Goal: Transaction & Acquisition: Book appointment/travel/reservation

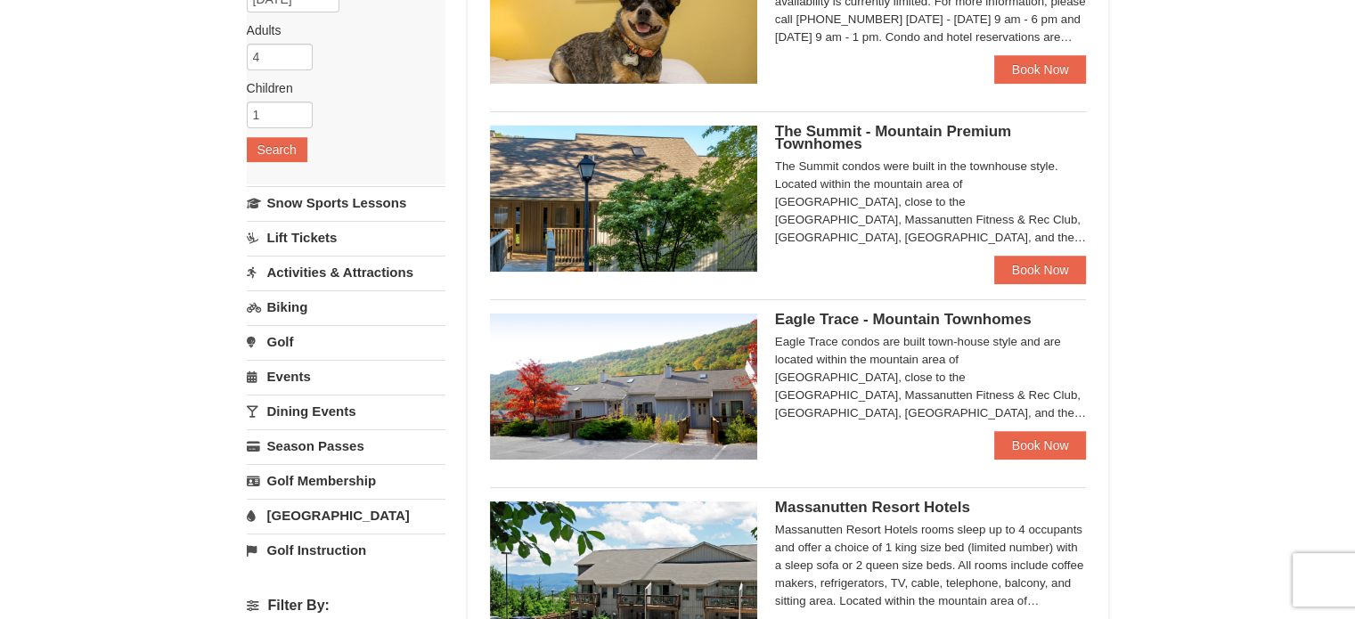
scroll to position [178, 0]
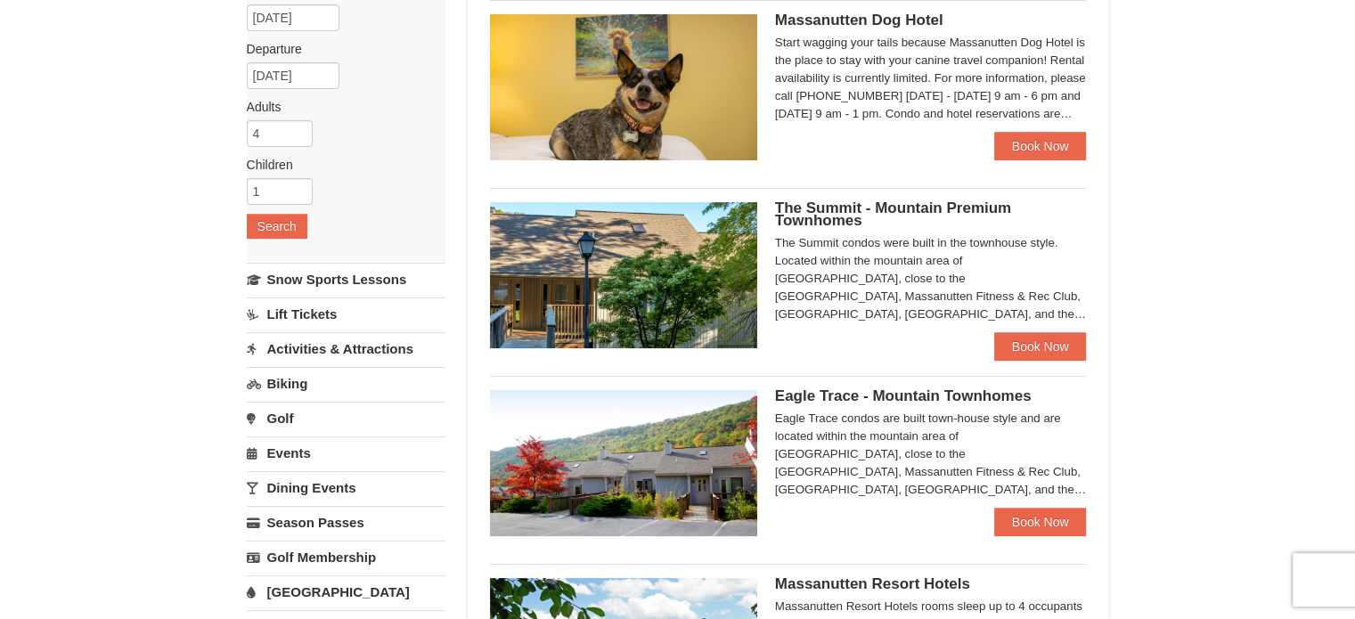
click at [328, 348] on link "Activities & Attractions" at bounding box center [346, 348] width 199 height 33
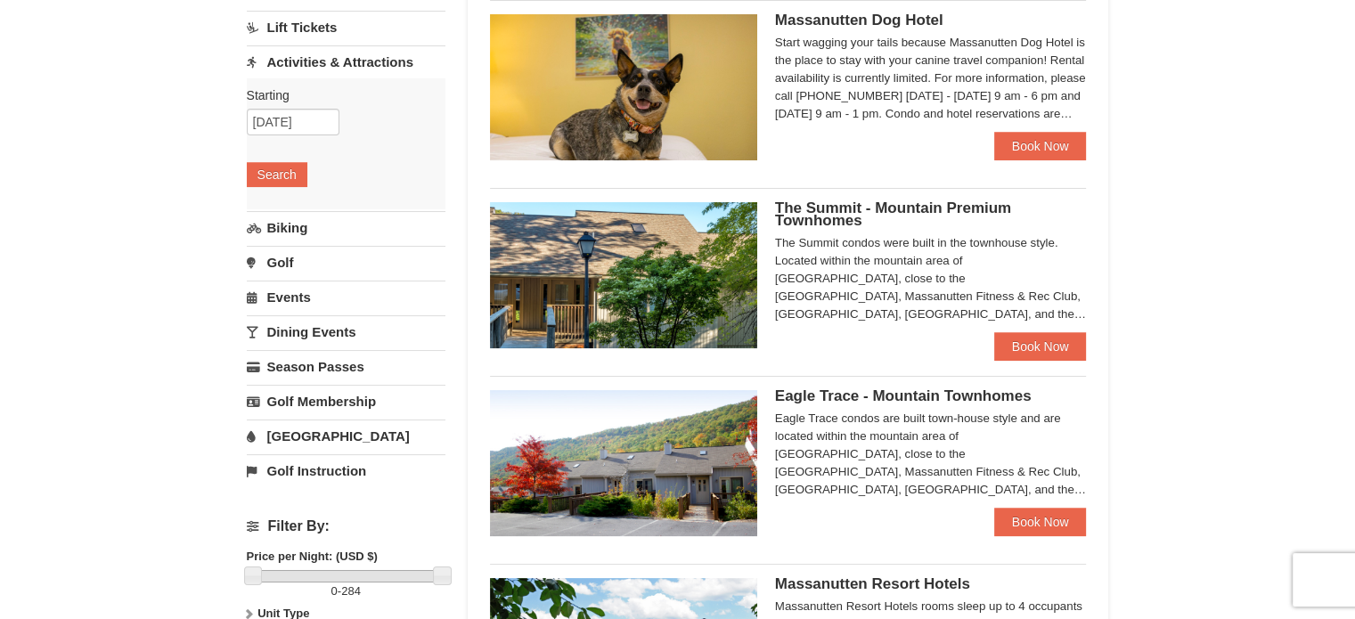
click at [319, 436] on link "[GEOGRAPHIC_DATA]" at bounding box center [346, 436] width 199 height 33
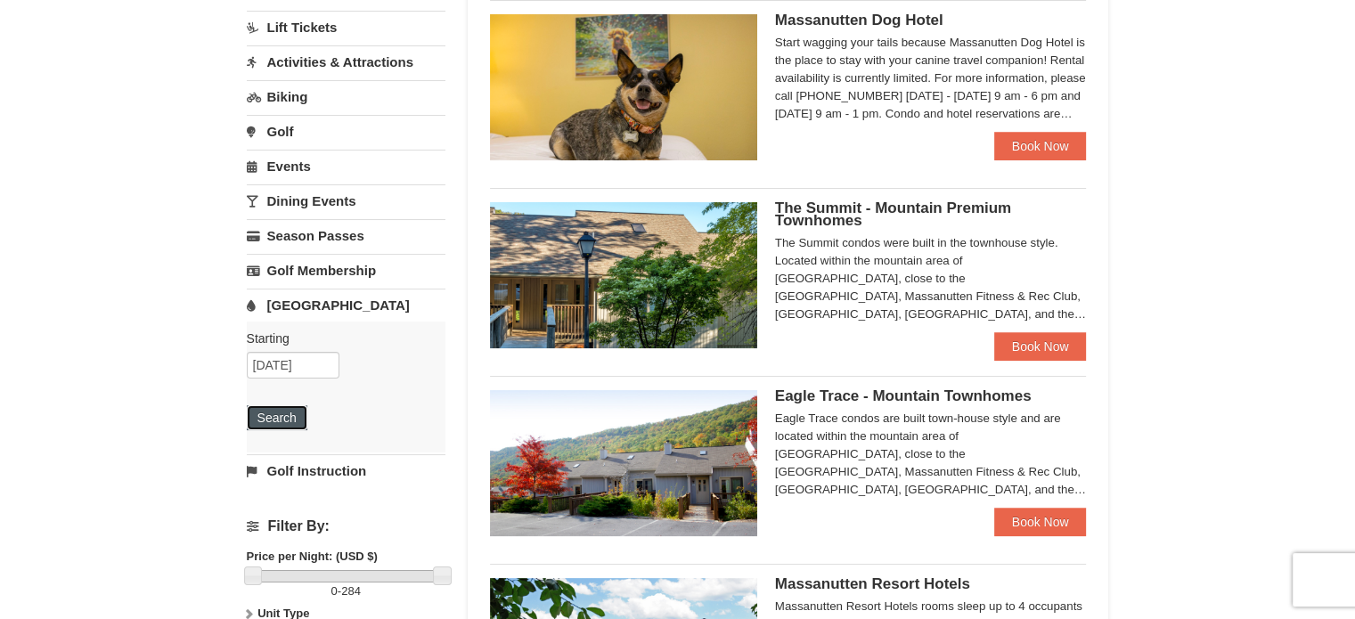
click at [282, 420] on button "Search" at bounding box center [277, 417] width 61 height 25
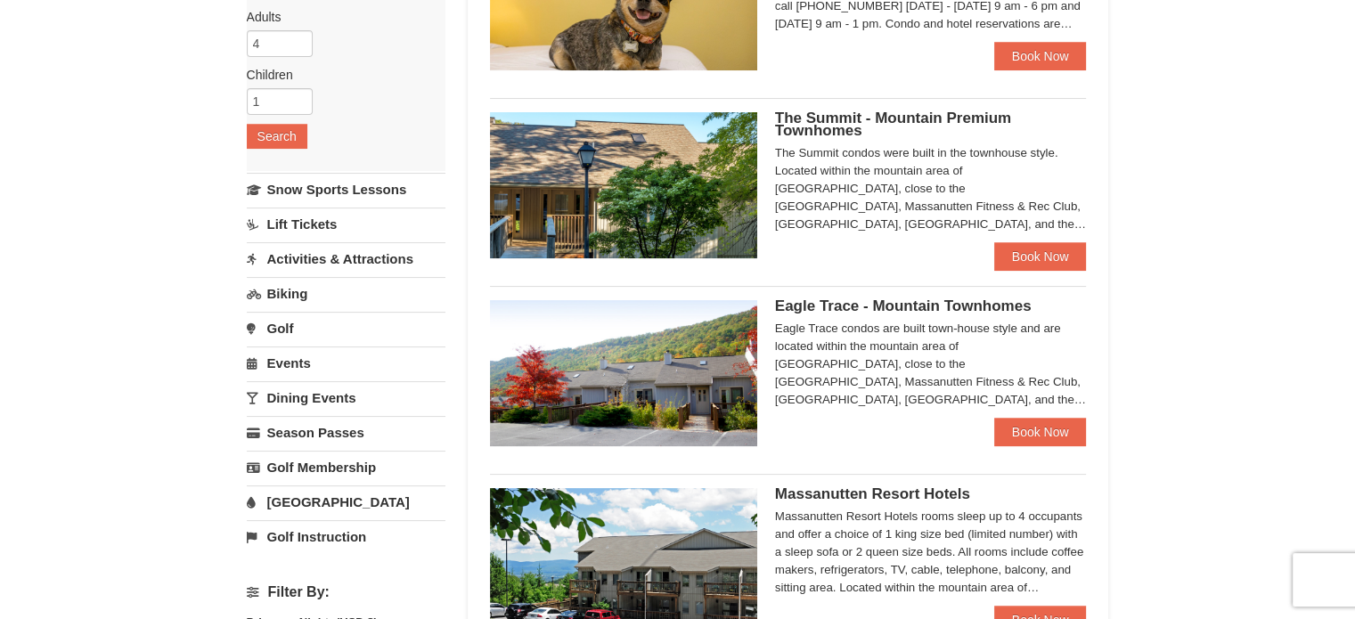
scroll to position [267, 0]
click at [1053, 259] on link "Book Now" at bounding box center [1040, 257] width 93 height 29
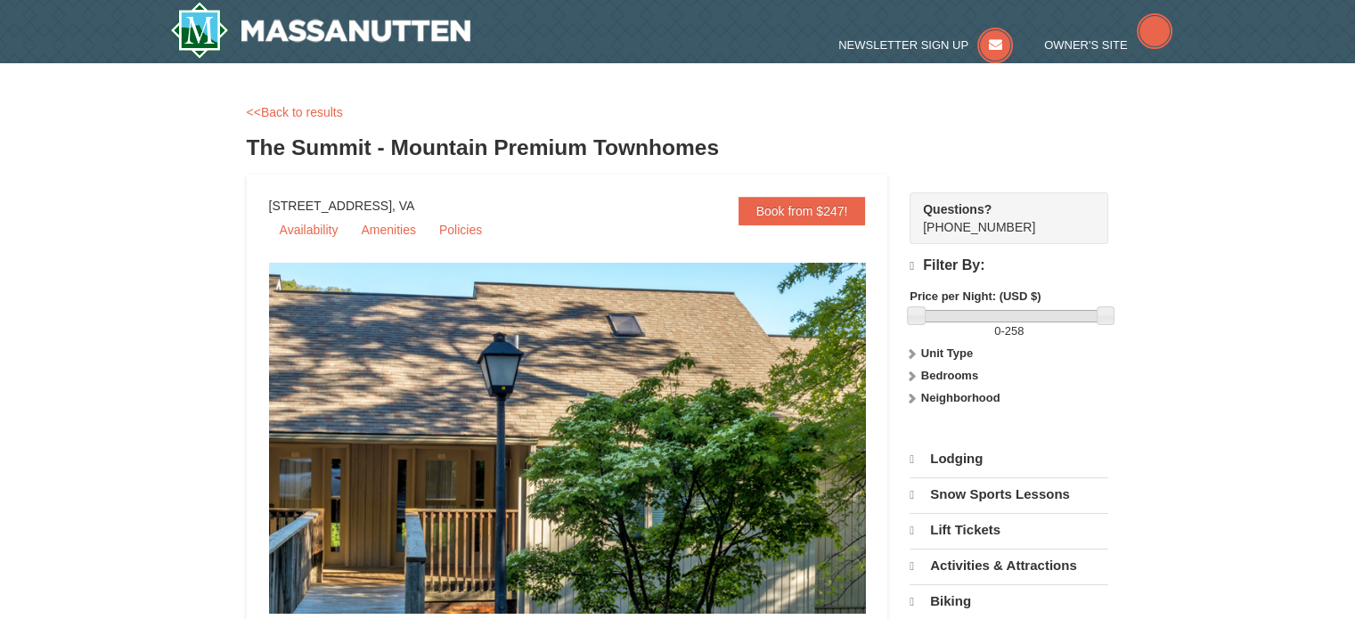
select select "9"
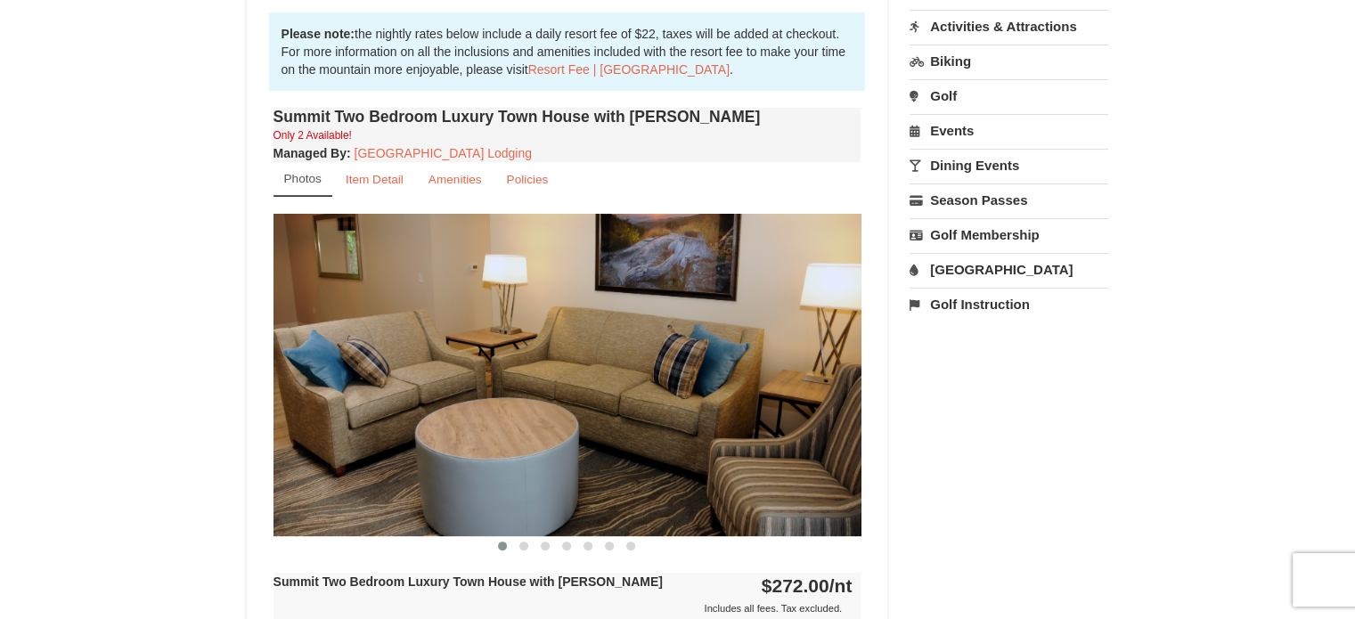
scroll to position [713, 0]
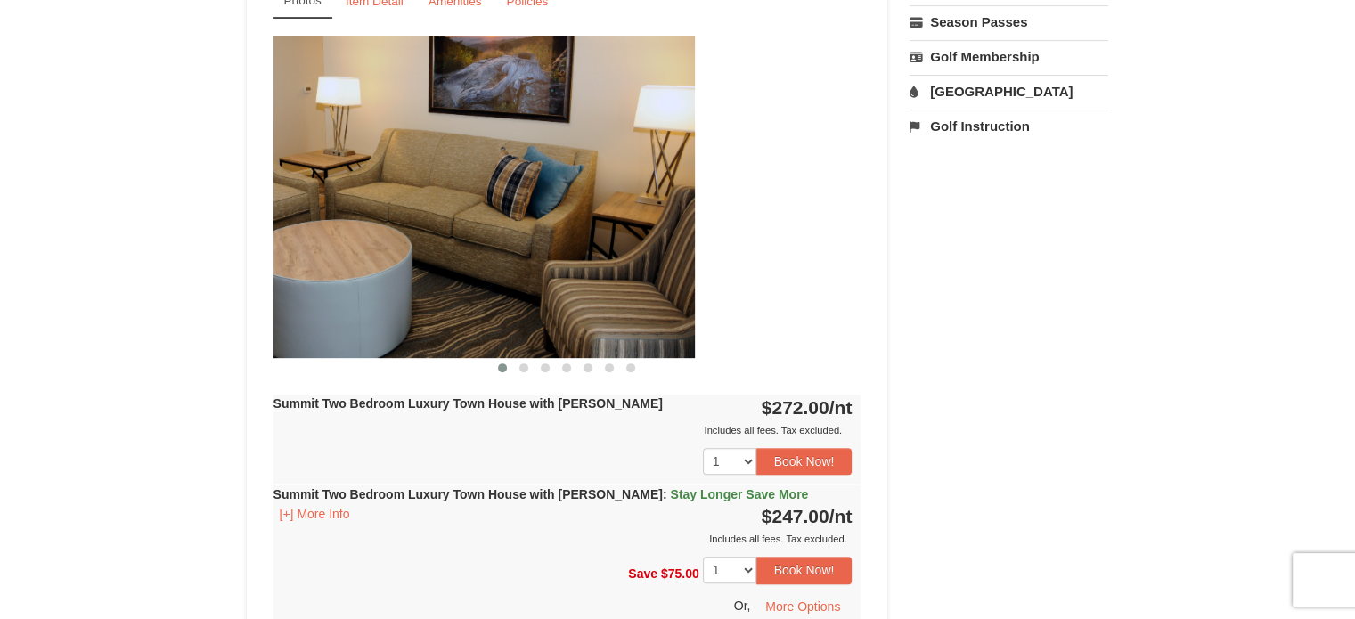
drag, startPoint x: 748, startPoint y: 291, endPoint x: 536, endPoint y: 290, distance: 212.0
click at [536, 290] on img at bounding box center [401, 197] width 588 height 322
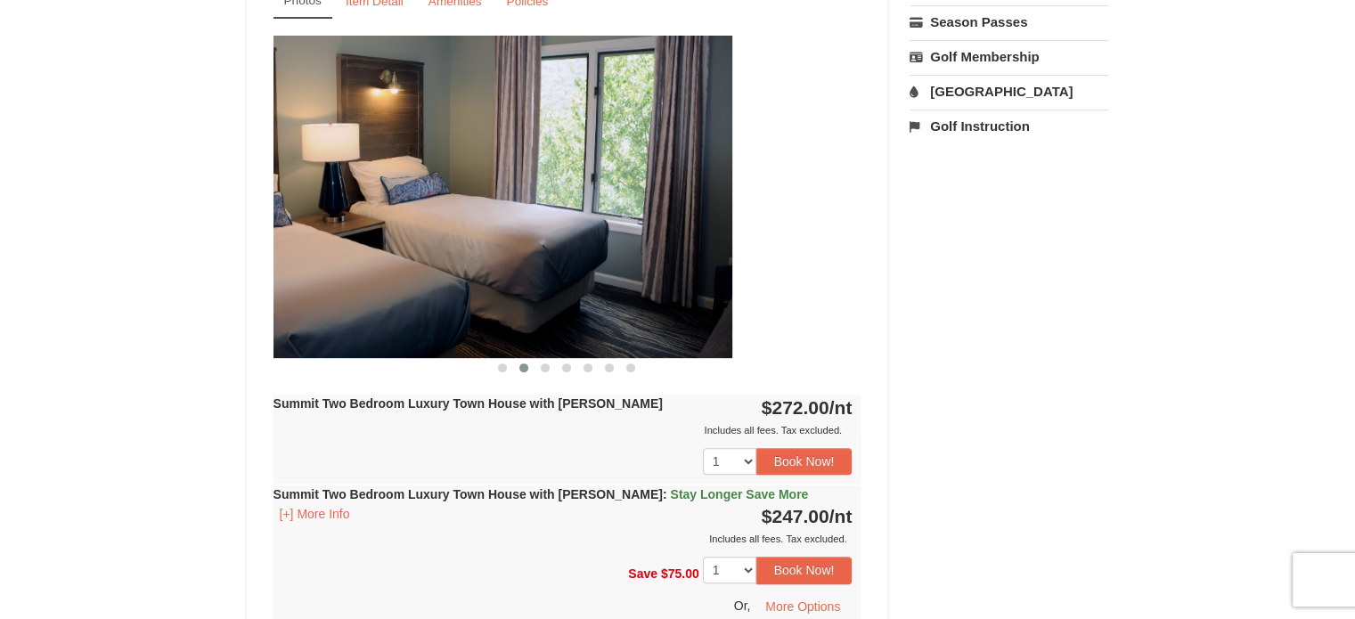
drag, startPoint x: 731, startPoint y: 280, endPoint x: 592, endPoint y: 280, distance: 139.0
click at [595, 280] on img at bounding box center [438, 197] width 588 height 322
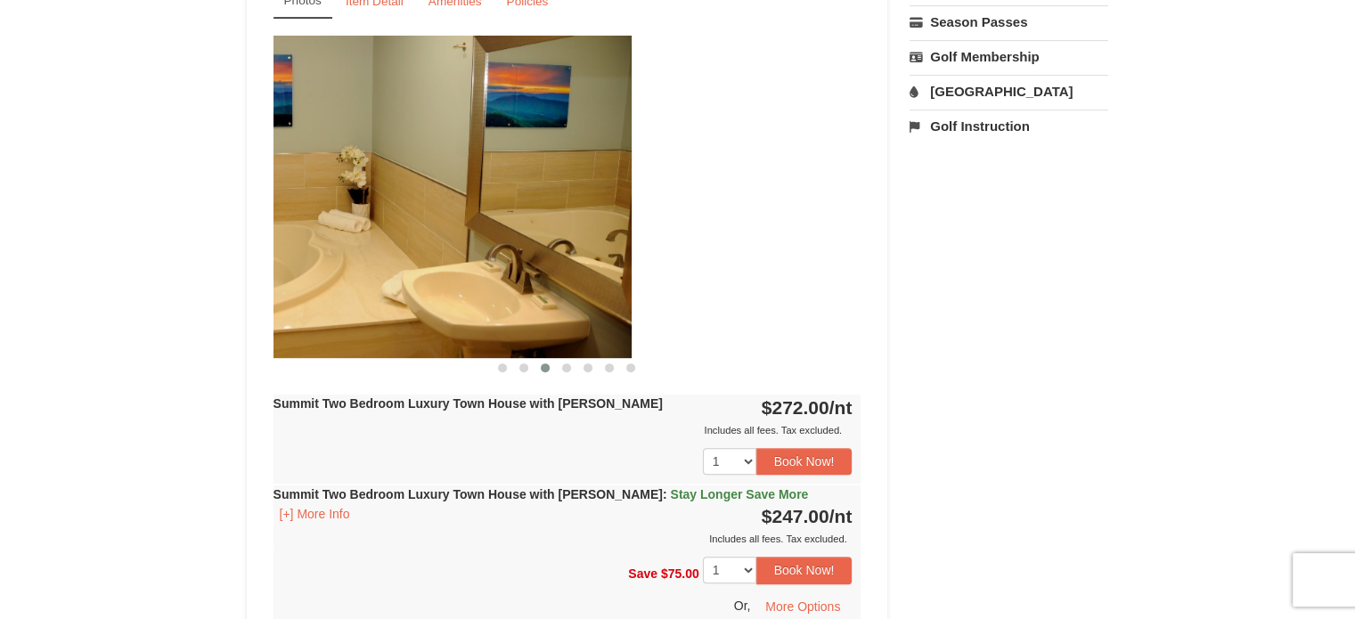
drag, startPoint x: 725, startPoint y: 279, endPoint x: 282, endPoint y: 265, distance: 443.9
click at [282, 265] on img at bounding box center [338, 197] width 588 height 322
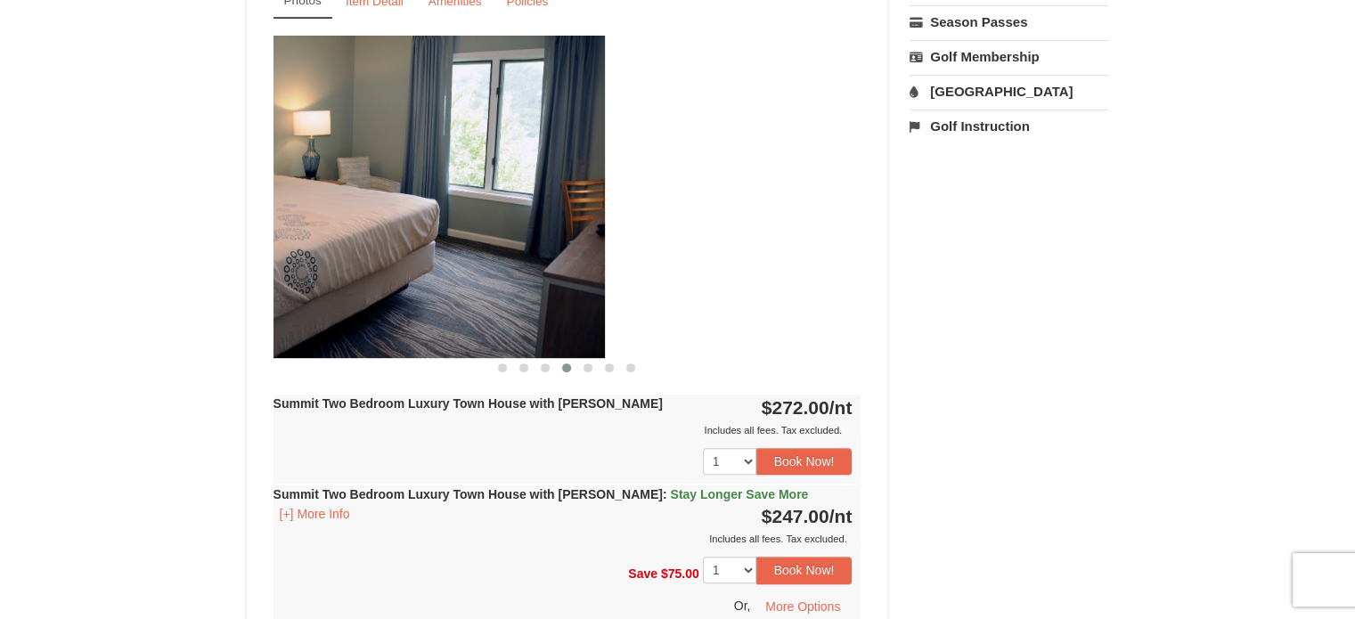
drag, startPoint x: 691, startPoint y: 259, endPoint x: 404, endPoint y: 266, distance: 286.9
click at [404, 266] on img at bounding box center [311, 197] width 588 height 322
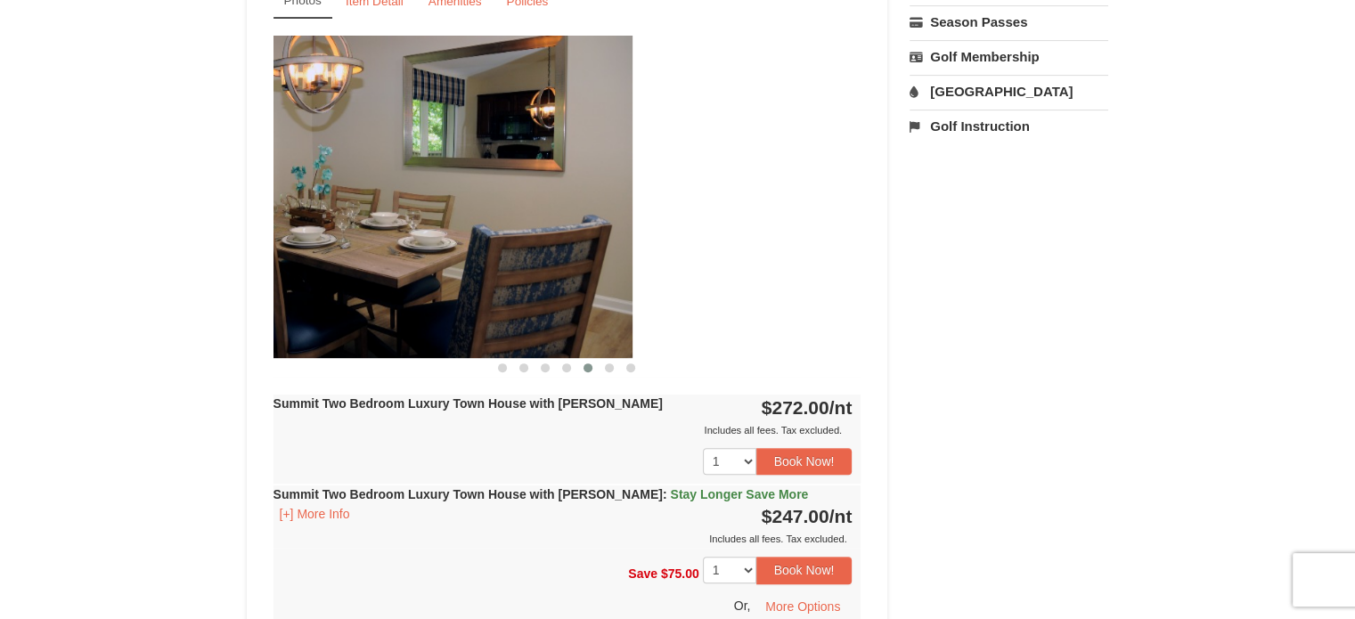
drag, startPoint x: 683, startPoint y: 273, endPoint x: 422, endPoint y: 274, distance: 261.0
click at [422, 274] on img at bounding box center [339, 197] width 588 height 322
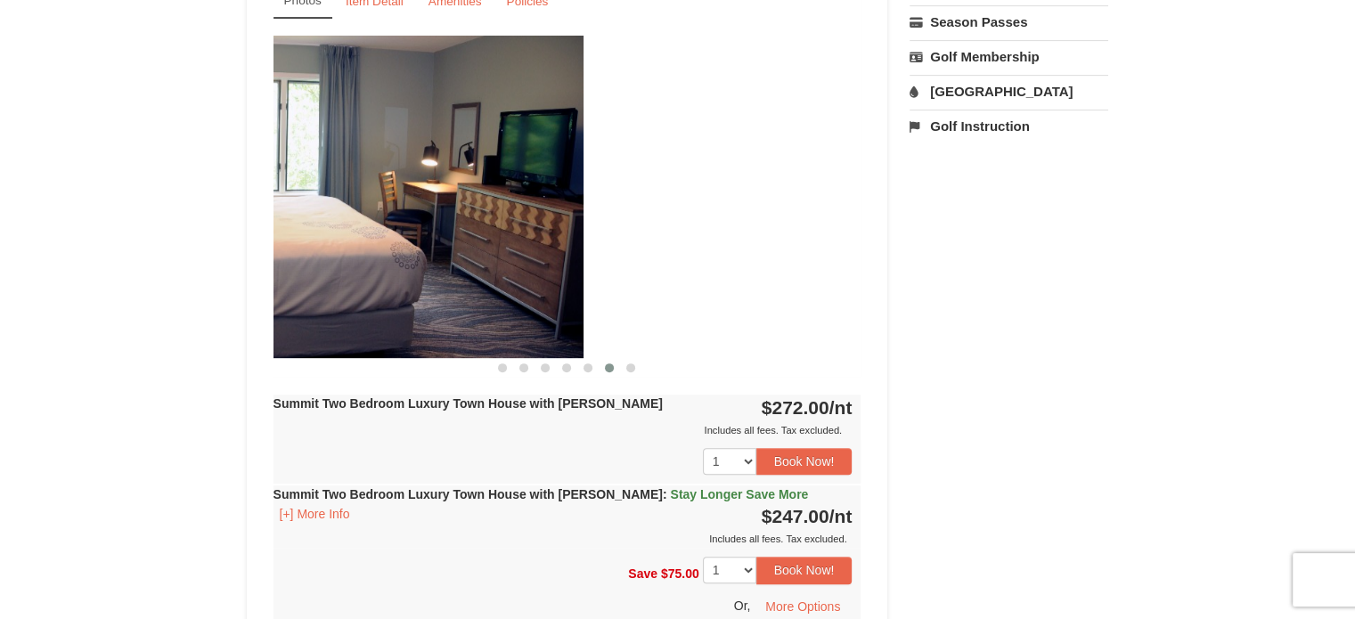
drag, startPoint x: 667, startPoint y: 261, endPoint x: 321, endPoint y: 261, distance: 346.5
click at [321, 261] on img at bounding box center [290, 197] width 588 height 322
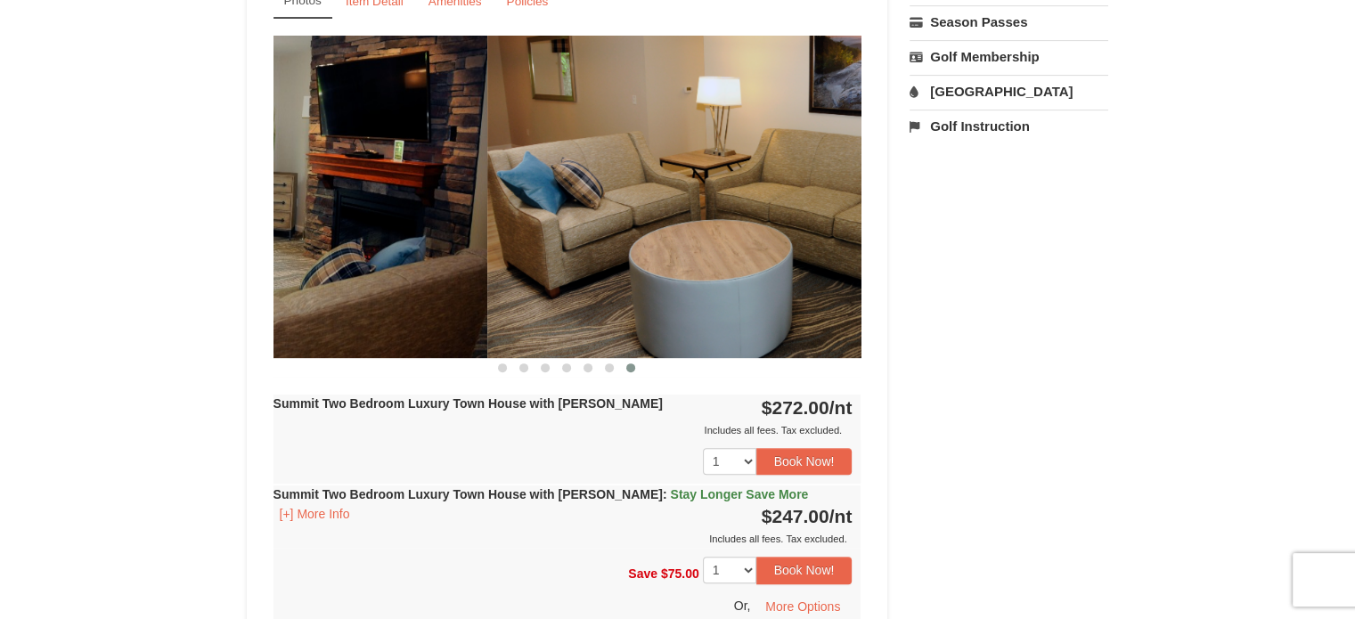
drag, startPoint x: 672, startPoint y: 265, endPoint x: 84, endPoint y: 247, distance: 588.3
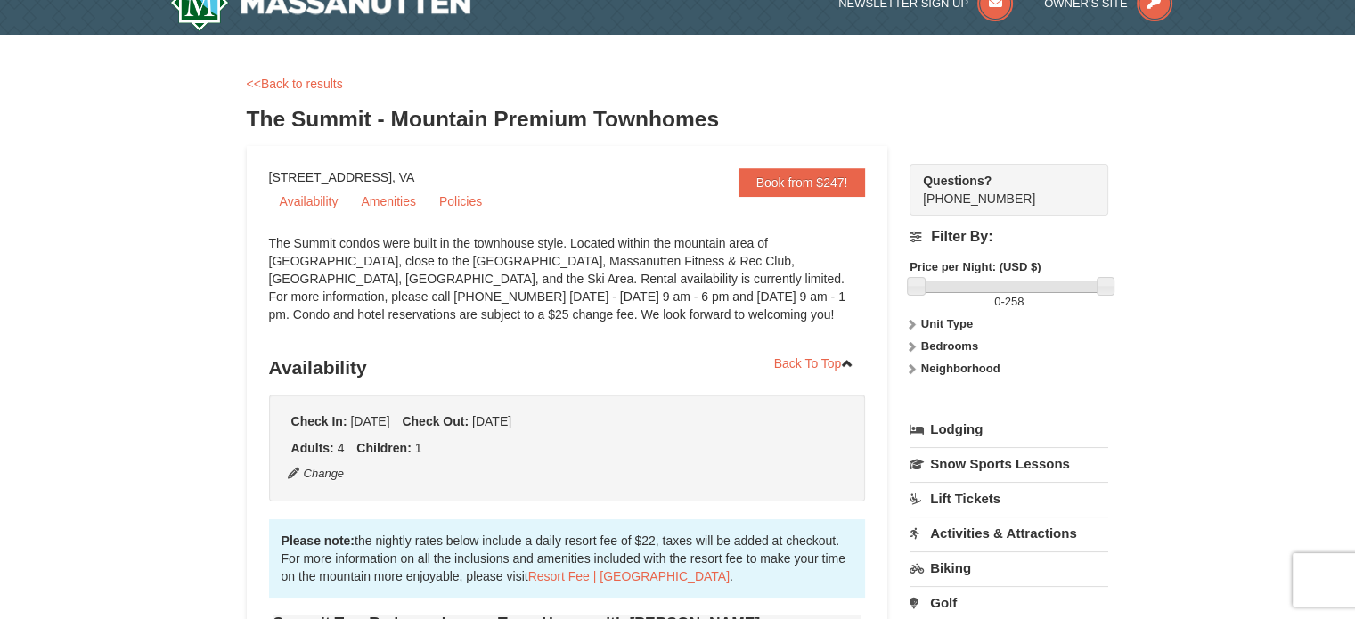
scroll to position [0, 0]
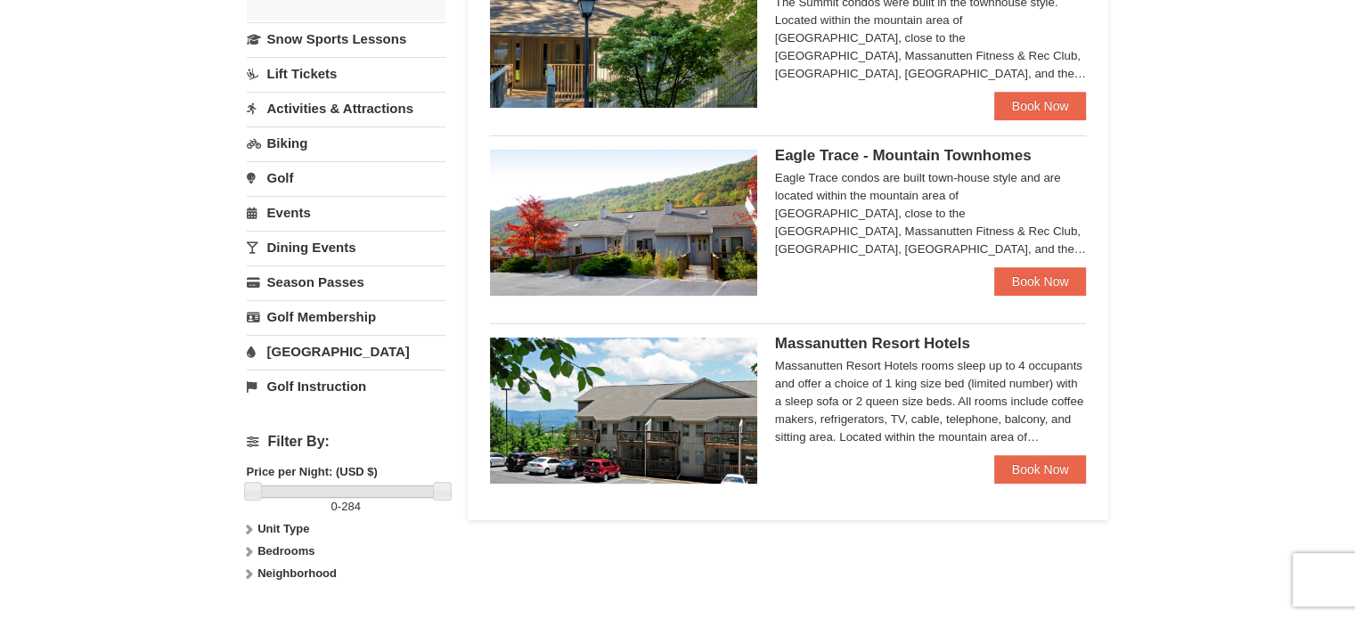
scroll to position [624, 0]
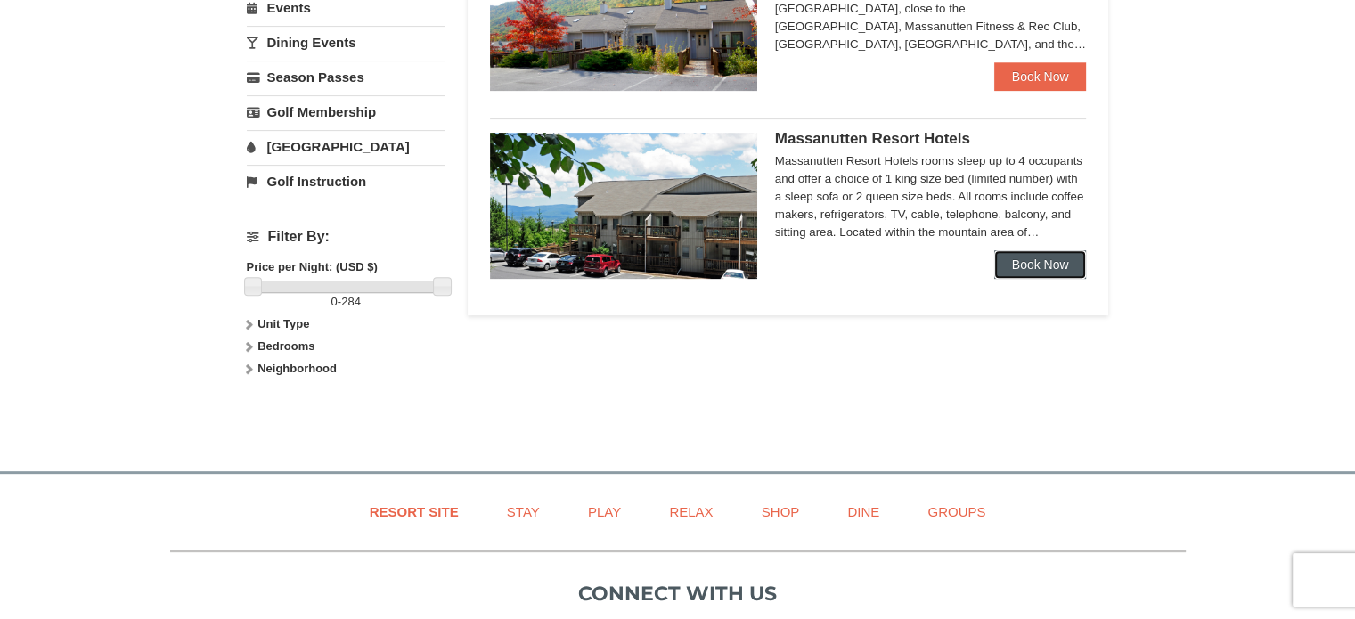
click at [1058, 269] on link "Book Now" at bounding box center [1040, 264] width 93 height 29
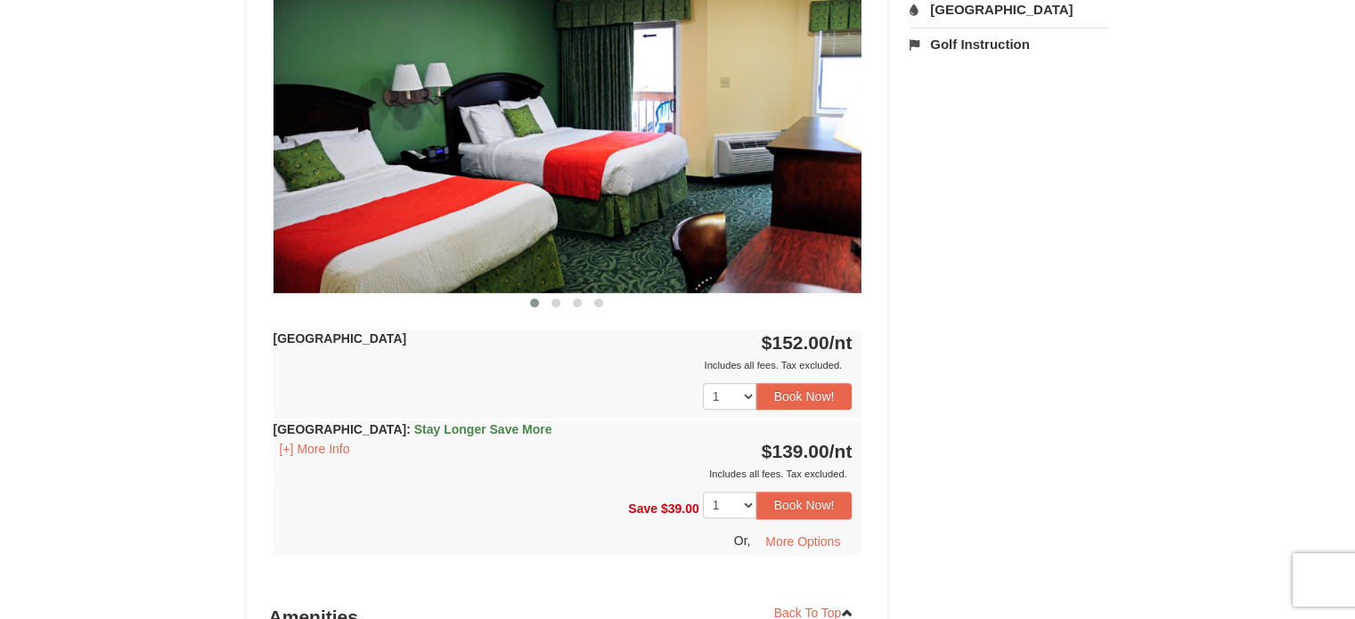
scroll to position [802, 0]
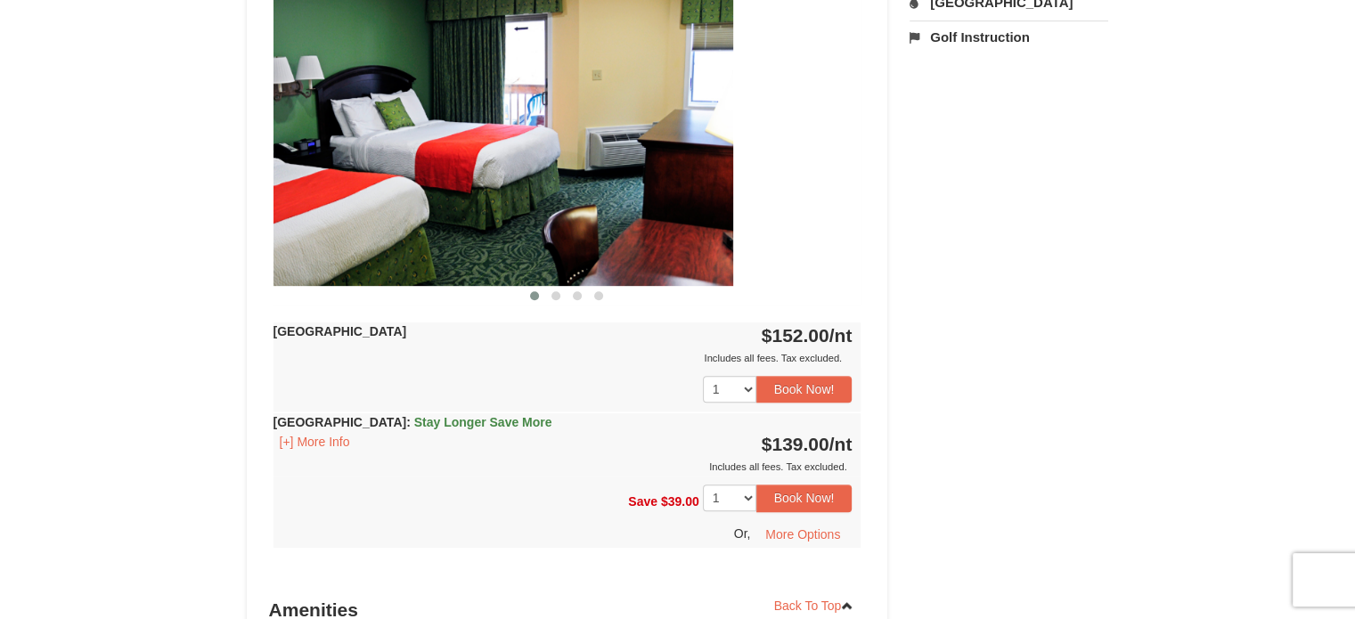
drag, startPoint x: 634, startPoint y: 181, endPoint x: 306, endPoint y: 167, distance: 328.1
click at [317, 167] on img at bounding box center [439, 124] width 588 height 322
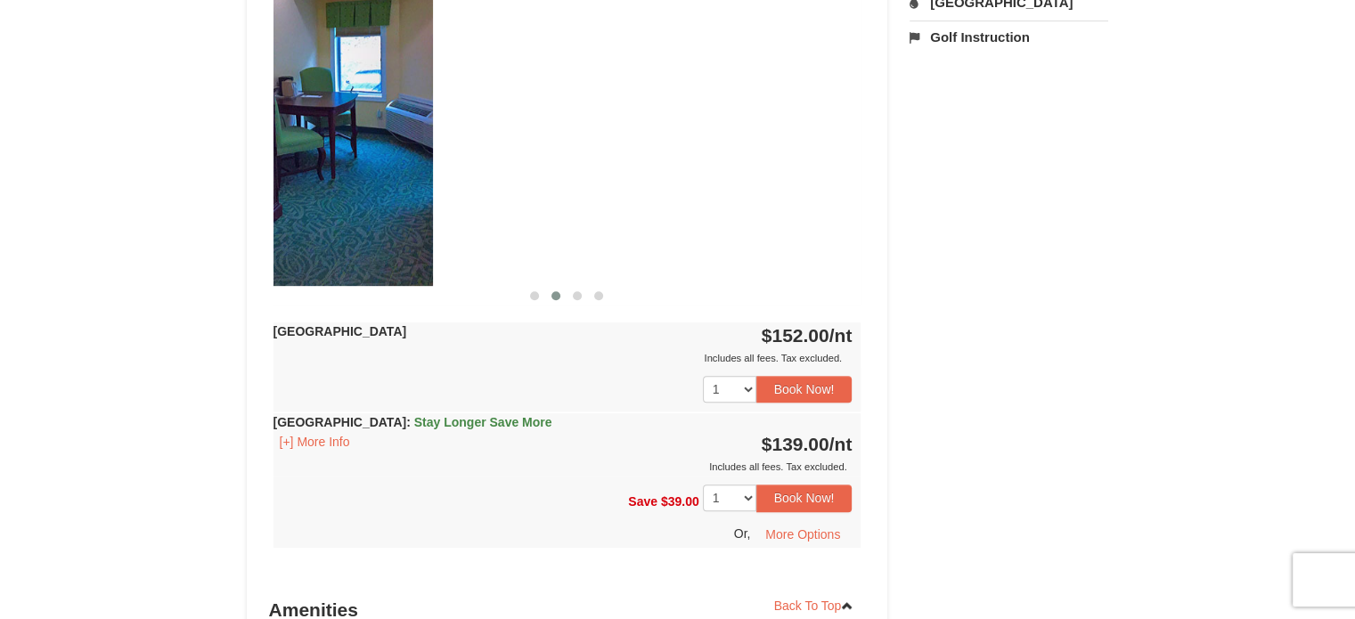
drag, startPoint x: 707, startPoint y: 193, endPoint x: 282, endPoint y: 177, distance: 425.2
click at [276, 176] on img at bounding box center [139, 124] width 588 height 322
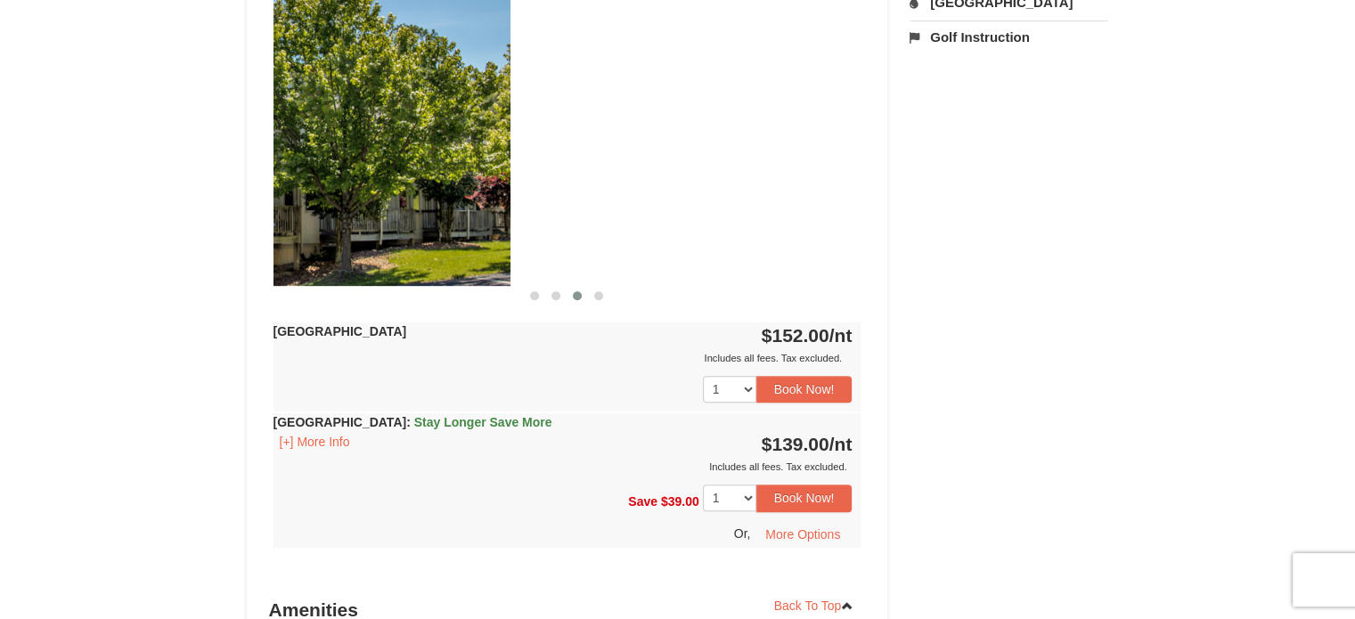
drag, startPoint x: 700, startPoint y: 206, endPoint x: 273, endPoint y: 199, distance: 427.7
click at [273, 199] on img at bounding box center [216, 124] width 588 height 322
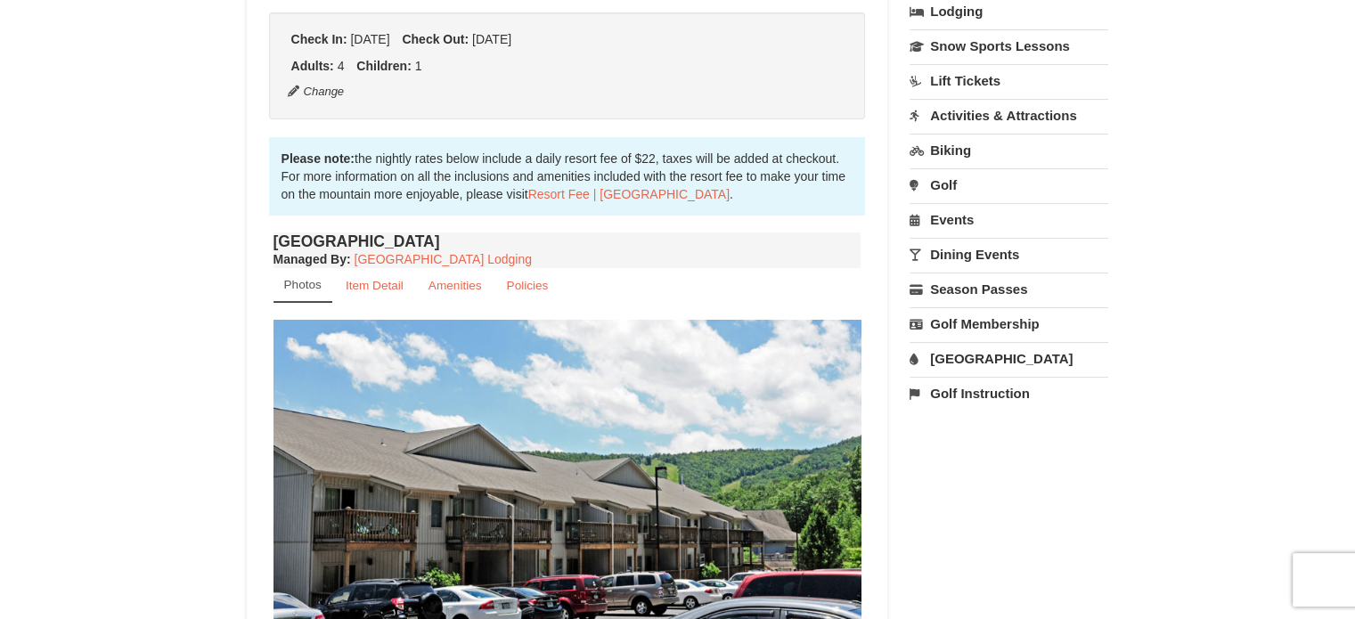
scroll to position [0, 0]
